Goal: Information Seeking & Learning: Learn about a topic

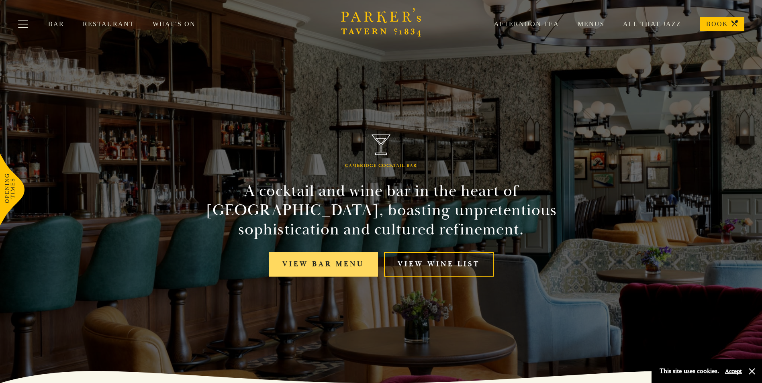
click at [343, 260] on link "View bar menu" at bounding box center [323, 264] width 109 height 25
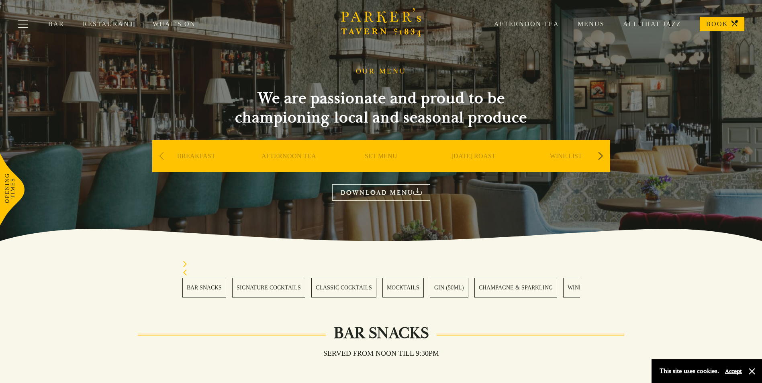
scroll to position [40, 0]
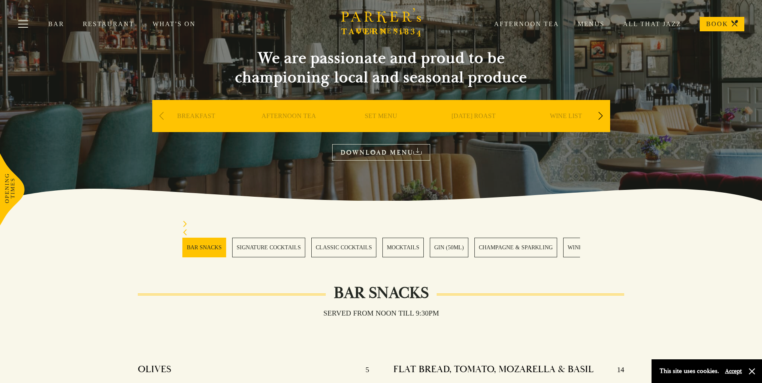
click at [439, 248] on link "GIN (50ML)" at bounding box center [449, 248] width 39 height 20
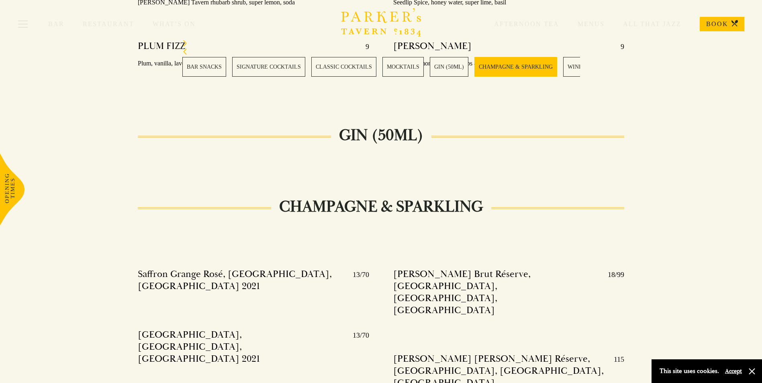
scroll to position [1563, 0]
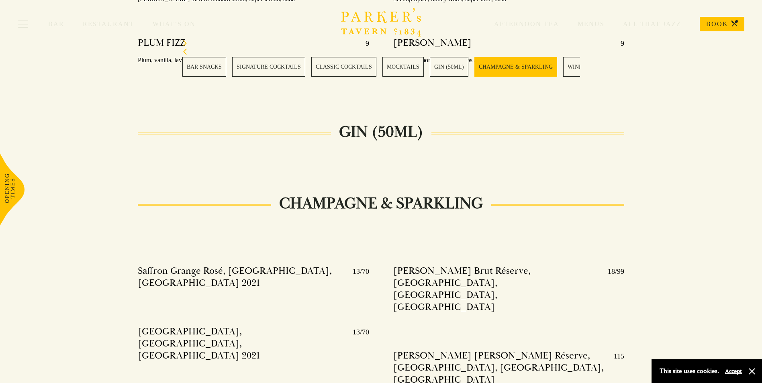
click at [451, 70] on link "GIN (50ML)" at bounding box center [449, 67] width 39 height 20
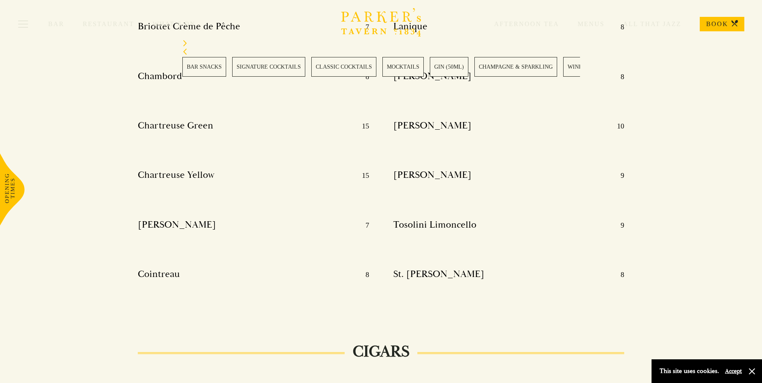
scroll to position [10002, 0]
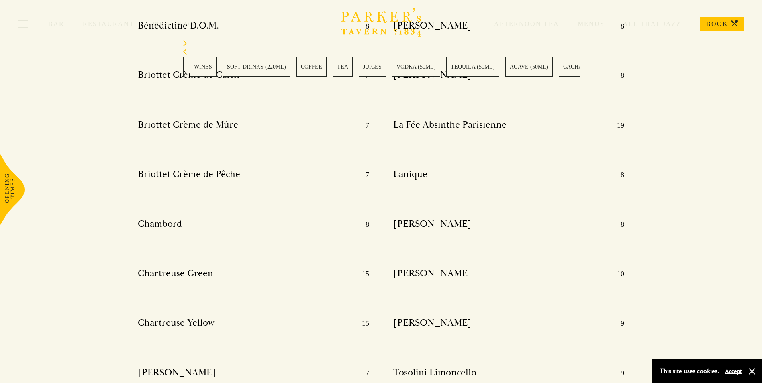
click at [160, 61] on section "BAR SNACKS SIGNATURE COCKTAILS CLASSIC COCKTAILS MOCKTAILS GIN (50ML) CHAMPAGNE…" at bounding box center [381, 58] width 762 height 77
drag, startPoint x: 468, startPoint y: 70, endPoint x: 392, endPoint y: 75, distance: 76.5
click at [392, 75] on div "BAR SNACKS SIGNATURE COCKTAILS CLASSIC COCKTAILS MOCKTAILS GIN (50ML) CHAMPAGNE…" at bounding box center [381, 67] width 398 height 20
click at [155, 68] on section "BAR SNACKS SIGNATURE COCKTAILS CLASSIC COCKTAILS MOCKTAILS GIN (50ML) CHAMPAGNE…" at bounding box center [381, 58] width 762 height 77
click at [180, 68] on div "BAR SNACKS SIGNATURE COCKTAILS CLASSIC COCKTAILS MOCKTAILS GIN (50ML) CHAMPAGNE…" at bounding box center [381, 58] width 422 height 37
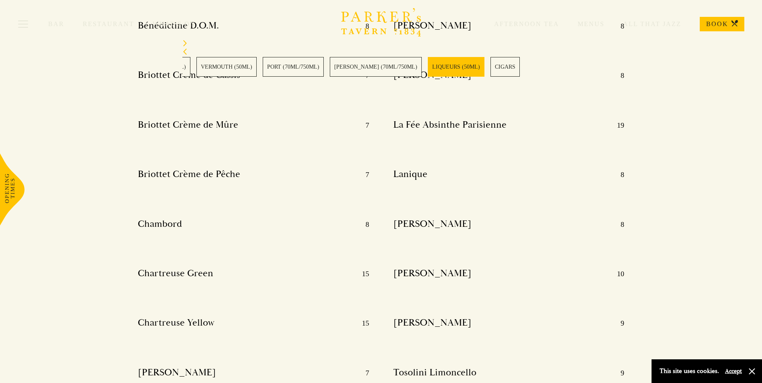
click at [736, 96] on section "BAR SNACKS SIGNATURE COCKTAILS CLASSIC COCKTAILS MOCKTAILS GIN (50ML) CHAMPAGNE…" at bounding box center [381, 58] width 762 height 77
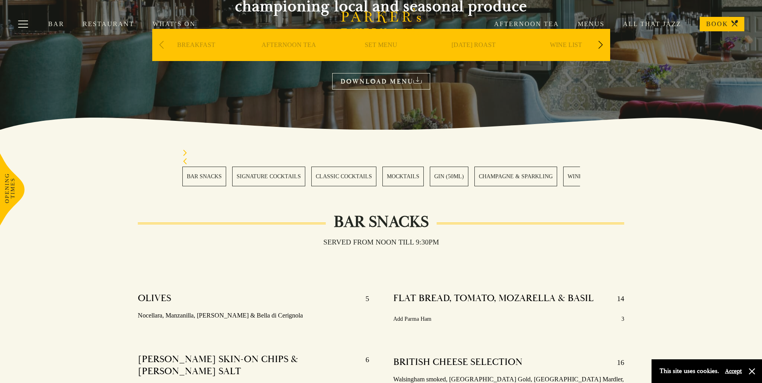
scroll to position [61, 0]
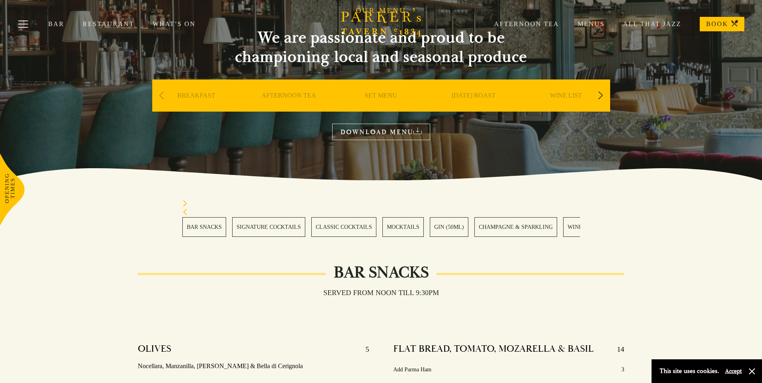
click at [331, 225] on link "CLASSIC COCKTAILS" at bounding box center [343, 227] width 65 height 20
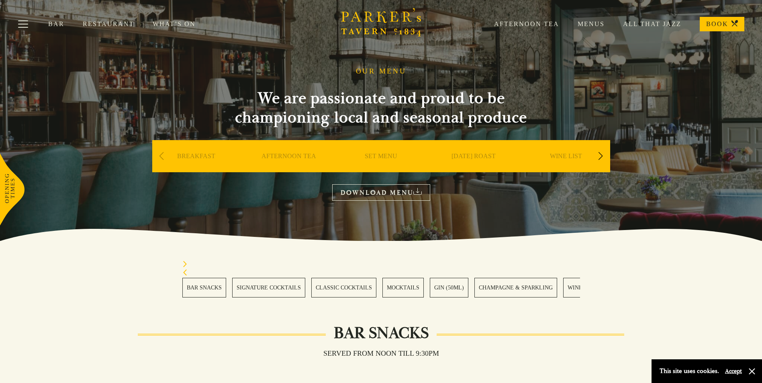
click at [601, 156] on div "Next slide" at bounding box center [600, 156] width 11 height 18
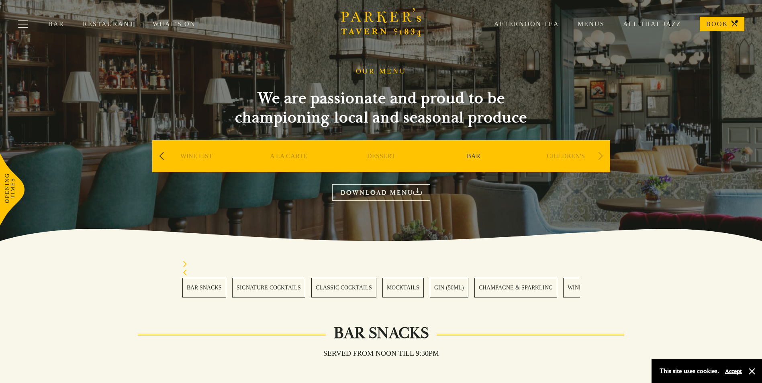
click at [473, 153] on link "BAR" at bounding box center [474, 168] width 14 height 32
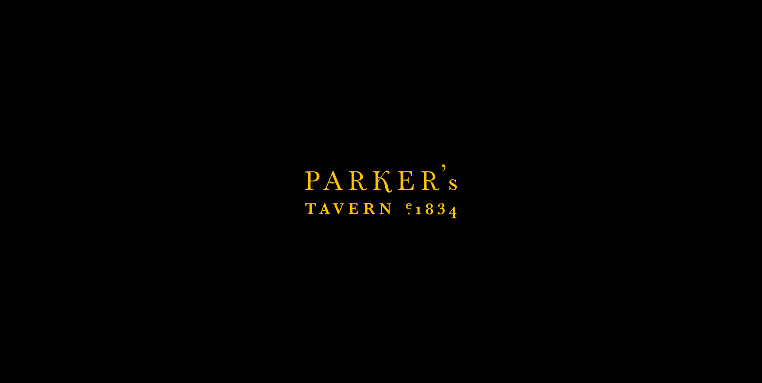
click at [528, 233] on div "Brasserie Restaurant Cambridge | Parker's Tavern Cambridge Parker's Tavern is a…" at bounding box center [381, 191] width 762 height 383
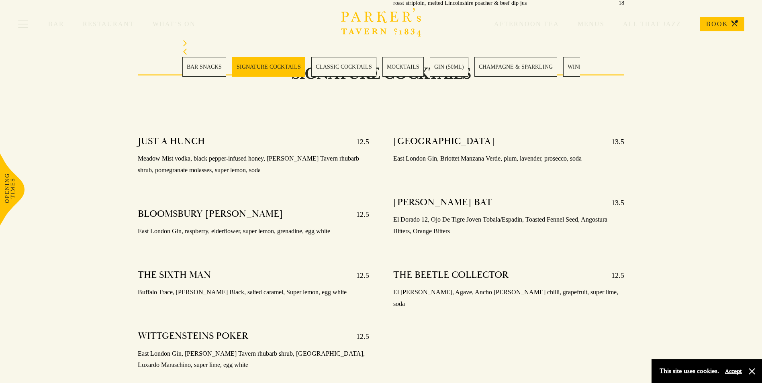
scroll to position [726, 0]
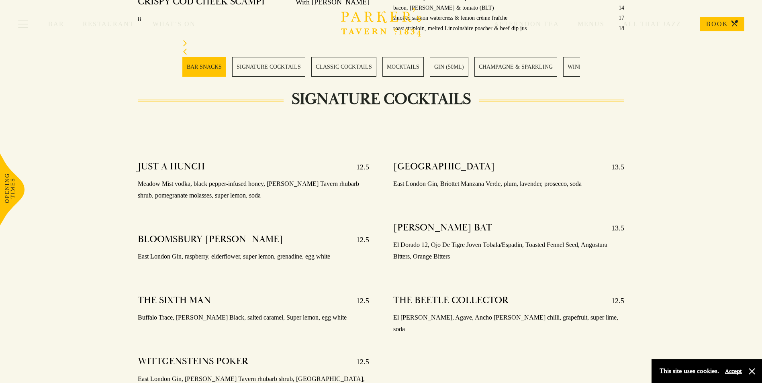
click at [435, 65] on link "GIN (50ML)" at bounding box center [449, 67] width 39 height 20
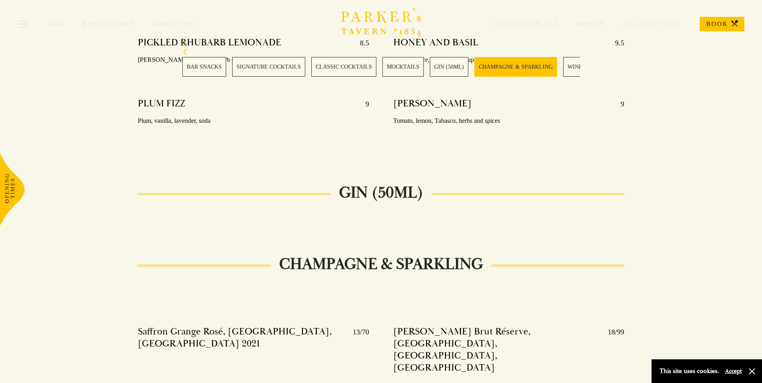
scroll to position [1603, 0]
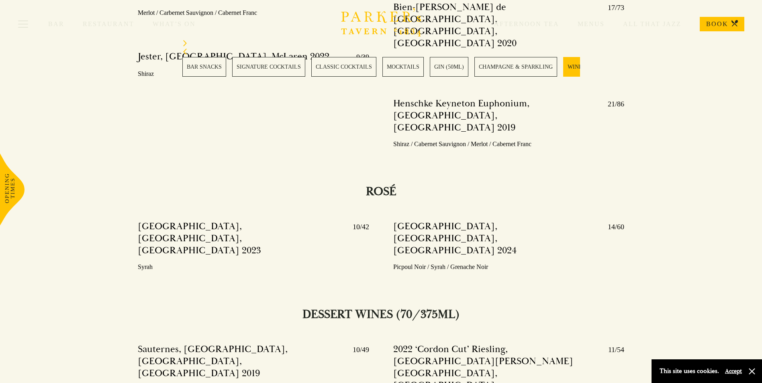
click at [438, 66] on link "GIN (50ML)" at bounding box center [449, 67] width 39 height 20
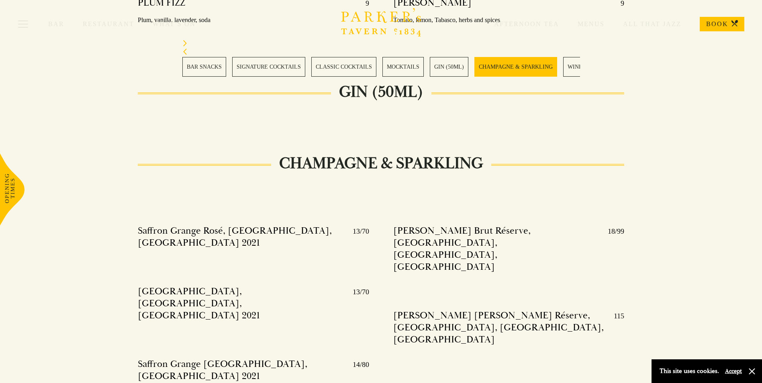
click at [432, 64] on link "GIN (50ML)" at bounding box center [449, 67] width 39 height 20
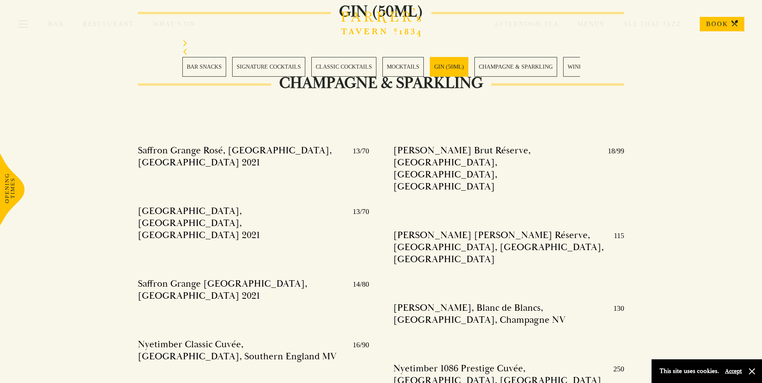
scroll to position [1844, 0]
